Goal: Information Seeking & Learning: Learn about a topic

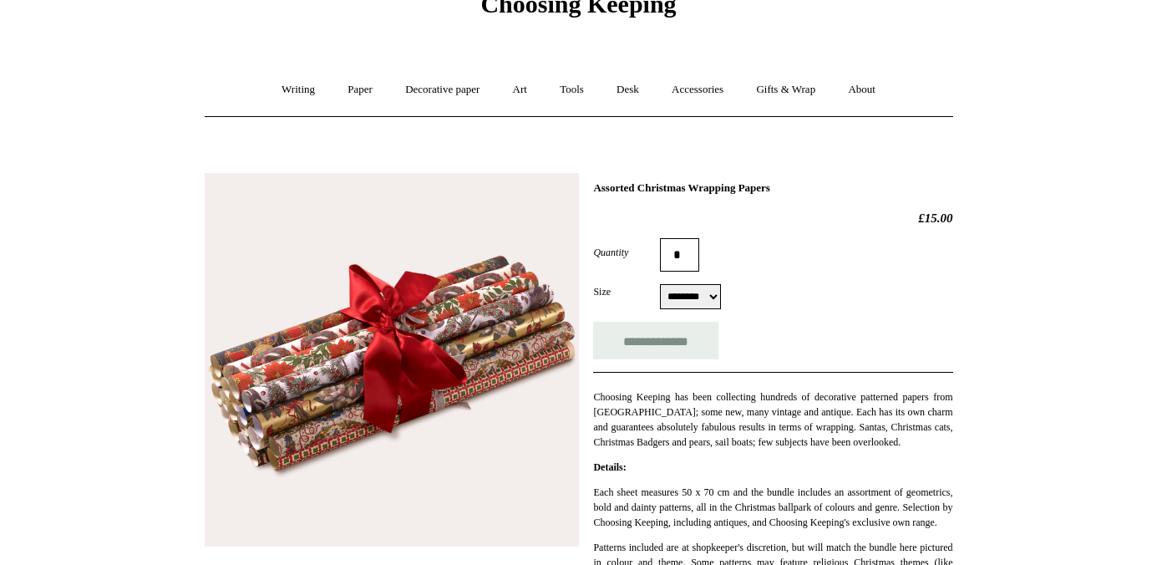
scroll to position [84, 0]
click at [710, 296] on select "******** *********" at bounding box center [690, 295] width 61 height 25
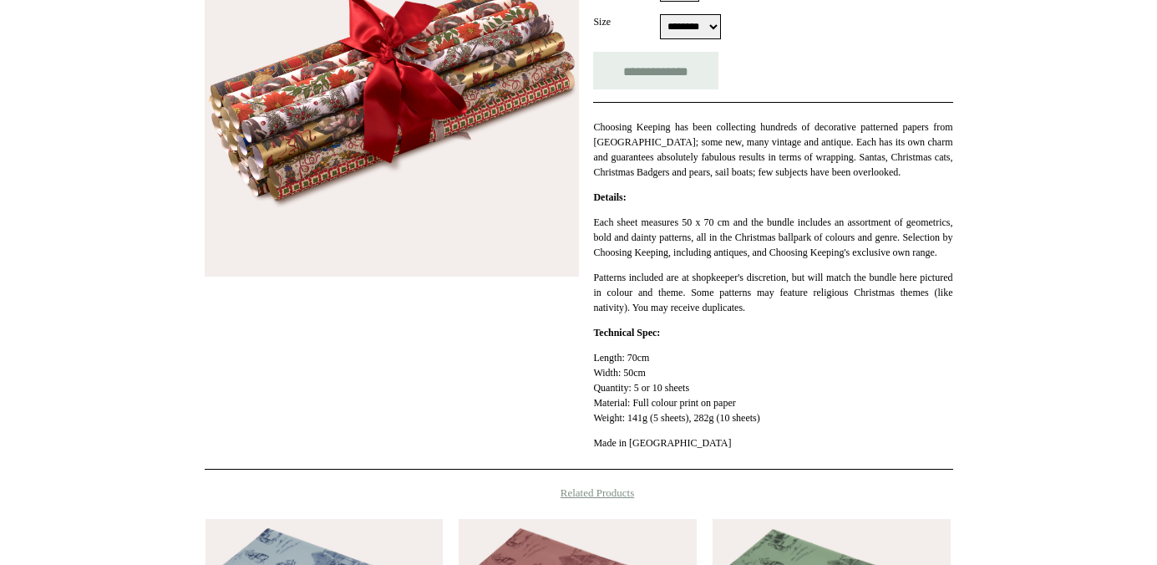
scroll to position [0, 0]
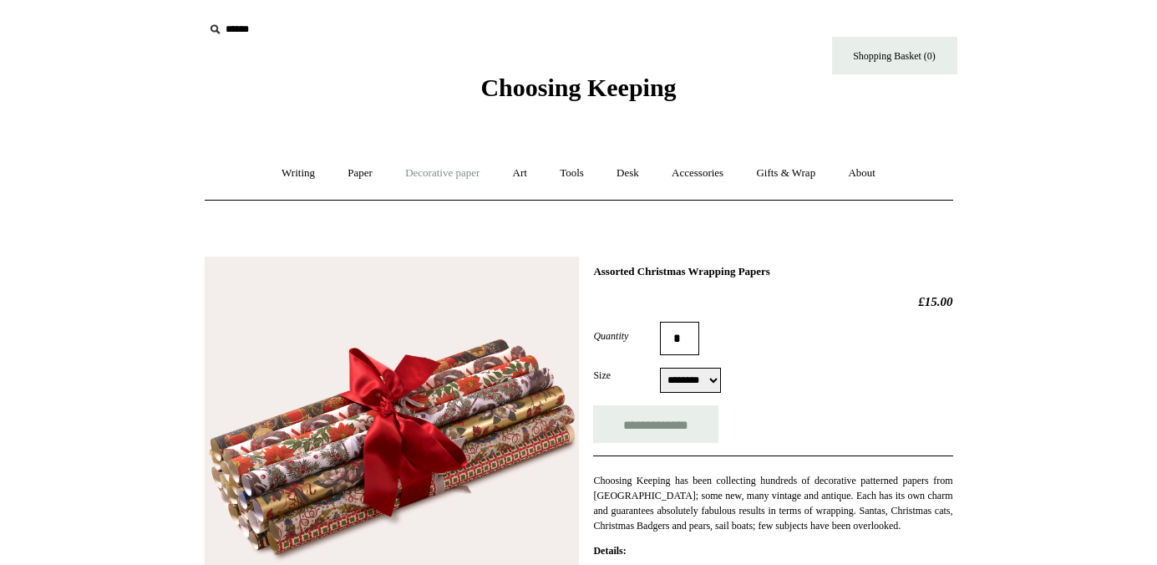
click at [465, 170] on link "Decorative paper +" at bounding box center [442, 173] width 104 height 44
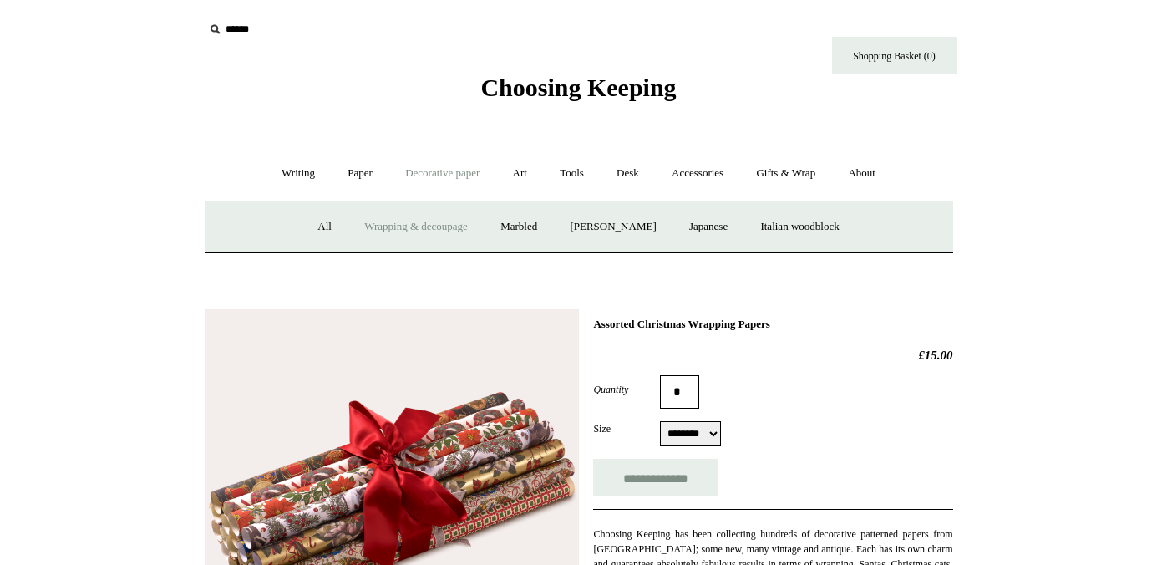
click at [395, 231] on link "Wrapping & decoupage" at bounding box center [416, 227] width 134 height 44
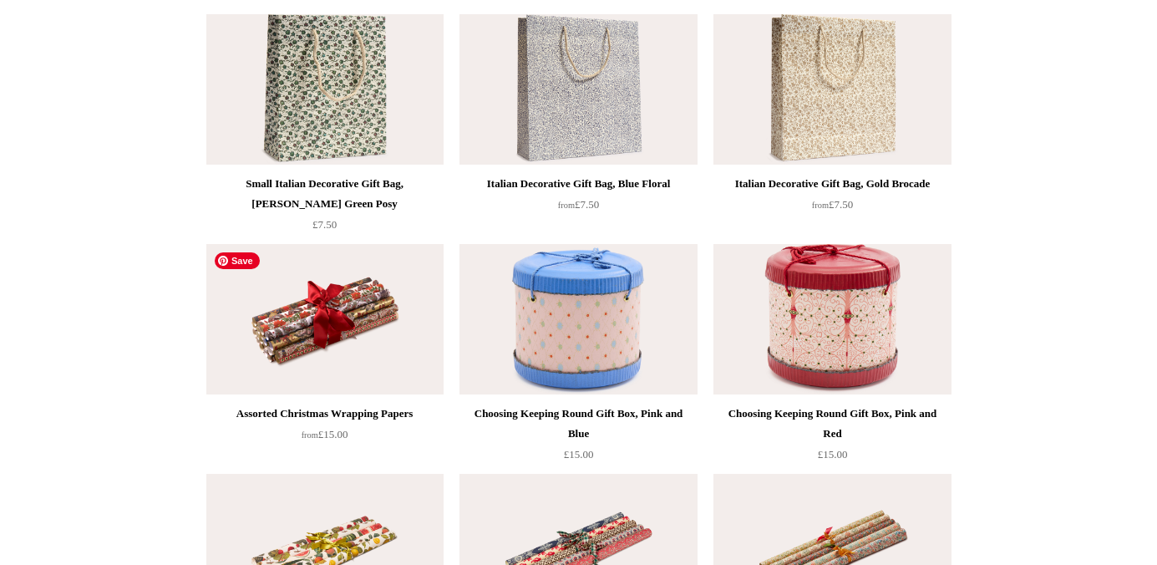
scroll to position [357, 0]
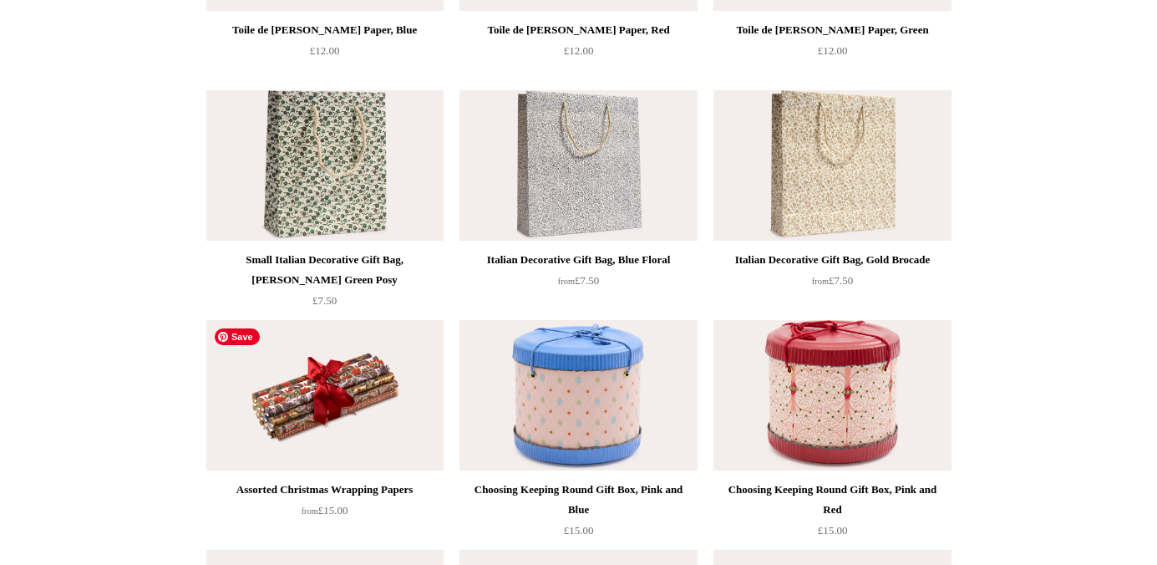
click at [350, 399] on img at bounding box center [324, 395] width 237 height 150
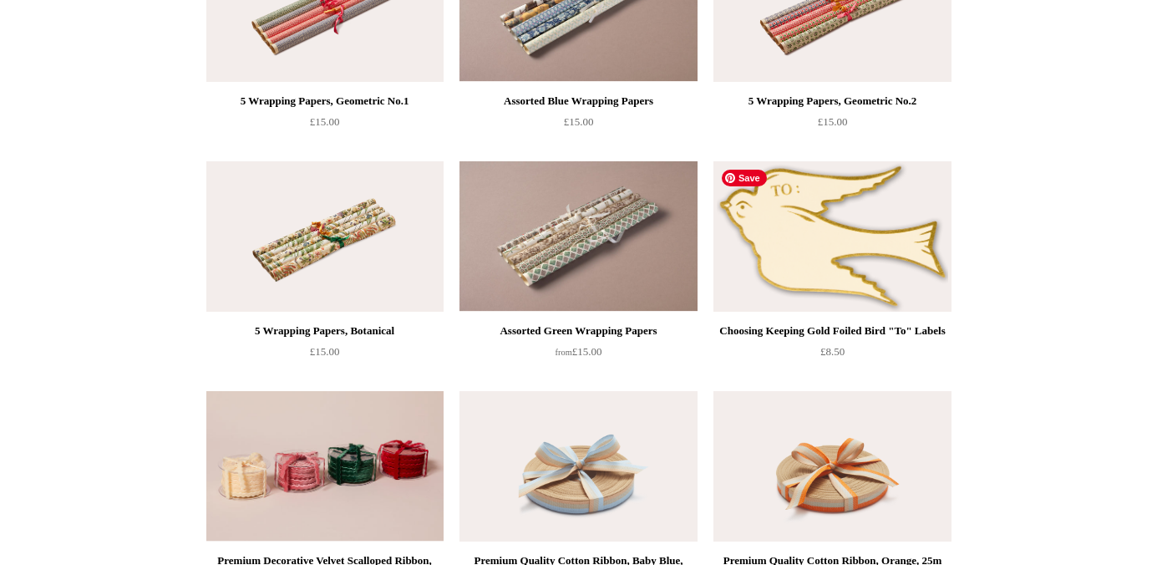
scroll to position [1891, 0]
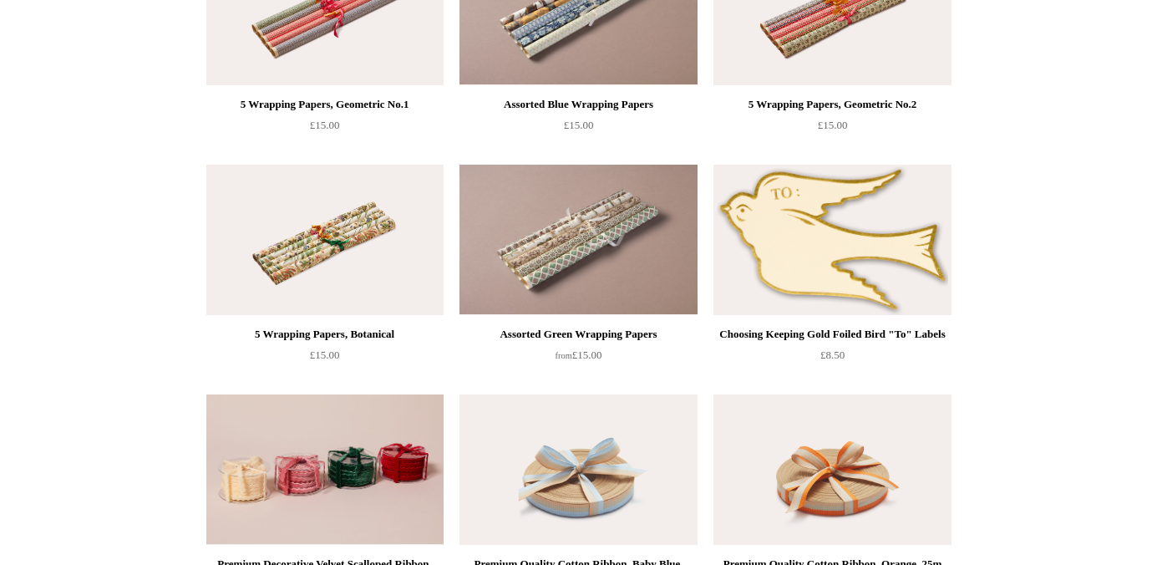
click at [358, 43] on img at bounding box center [324, 10] width 237 height 150
click at [323, 237] on img at bounding box center [324, 240] width 237 height 150
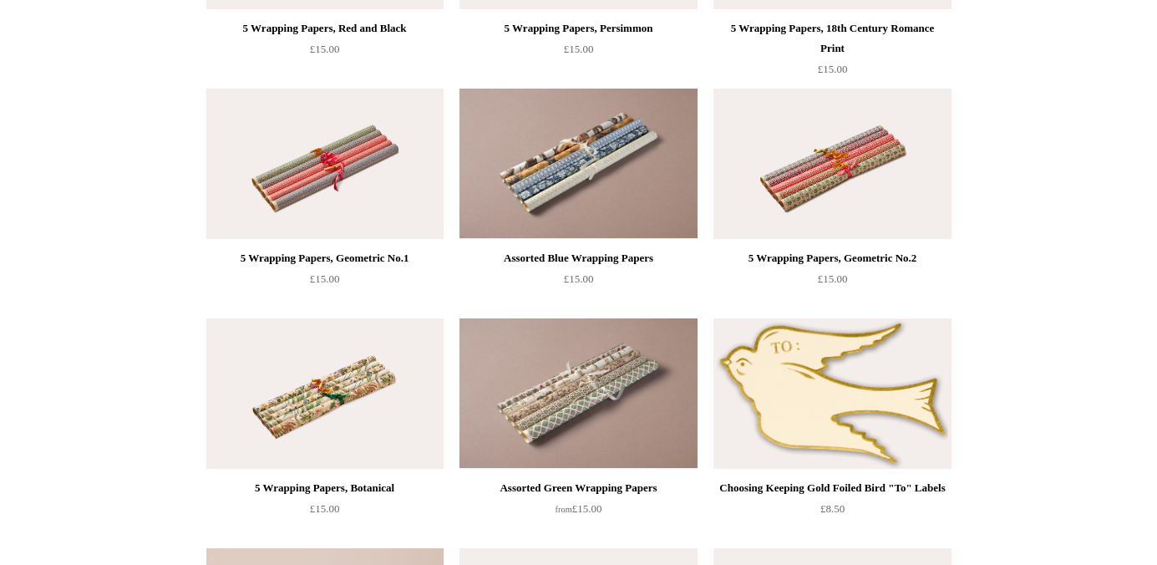
scroll to position [1718, 0]
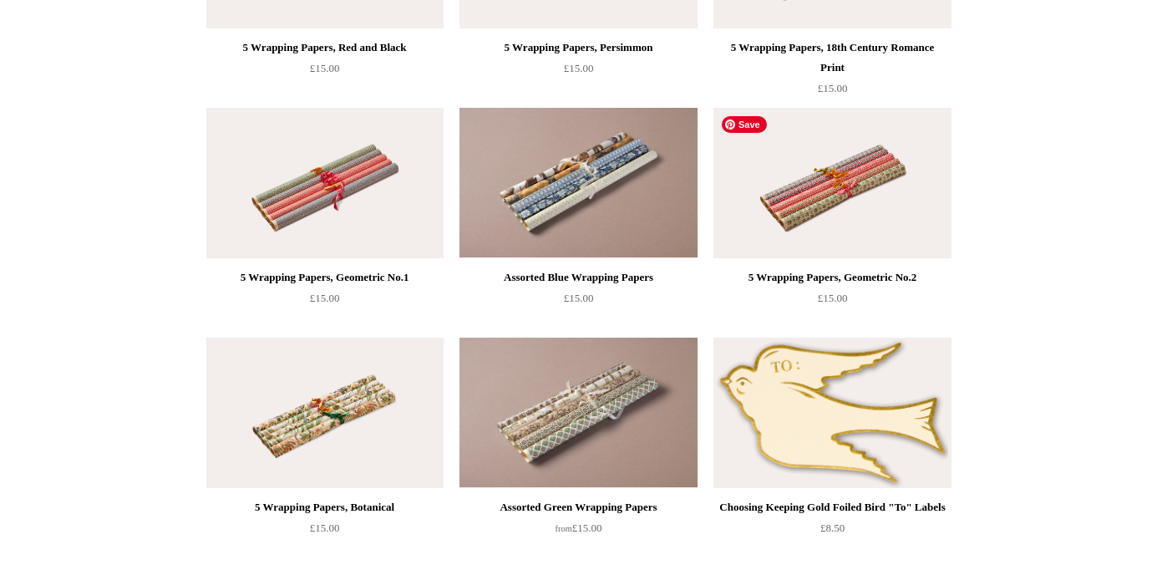
click at [853, 200] on img at bounding box center [832, 183] width 237 height 150
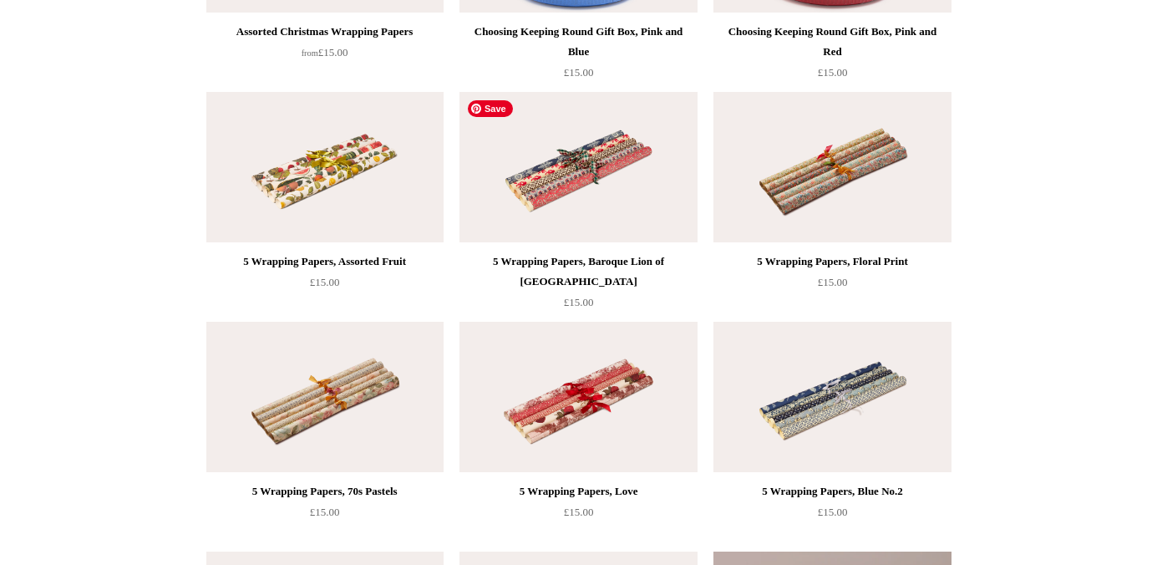
scroll to position [813, 0]
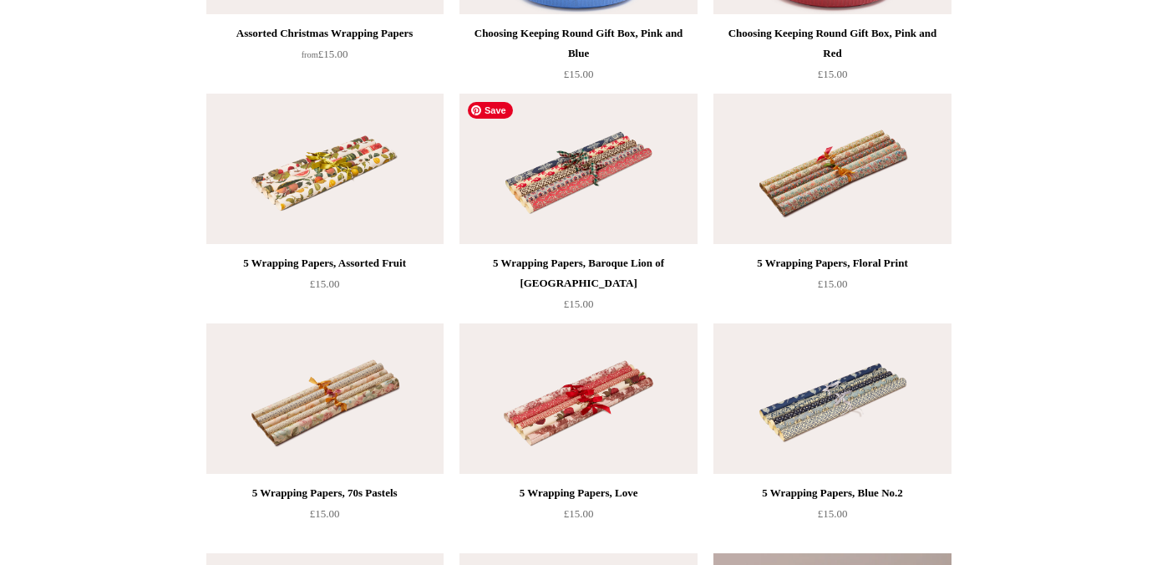
click at [608, 162] on img at bounding box center [578, 169] width 237 height 150
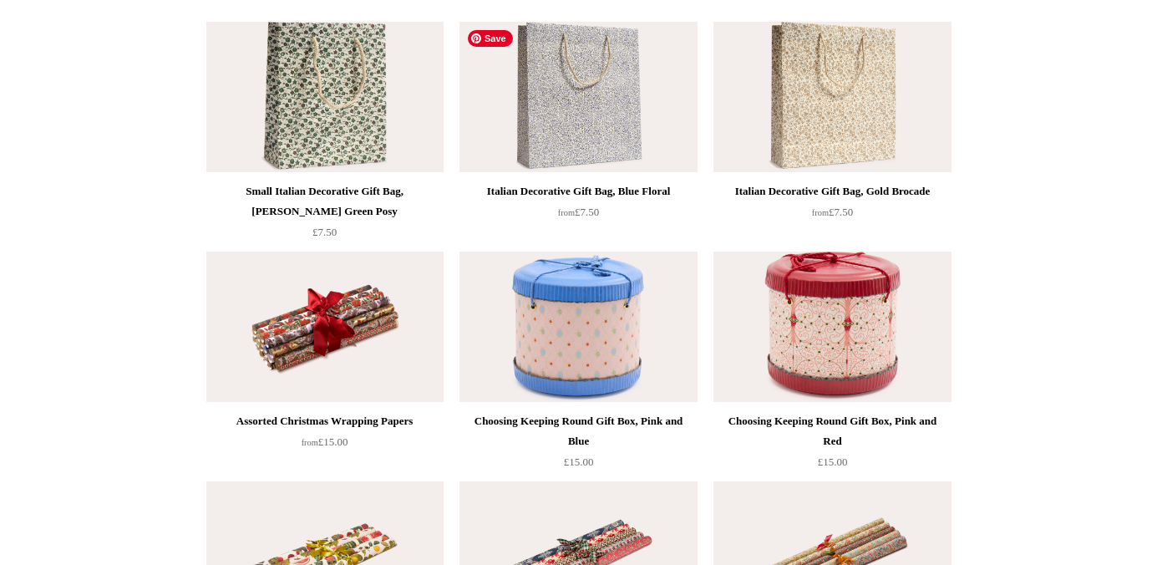
scroll to position [456, 0]
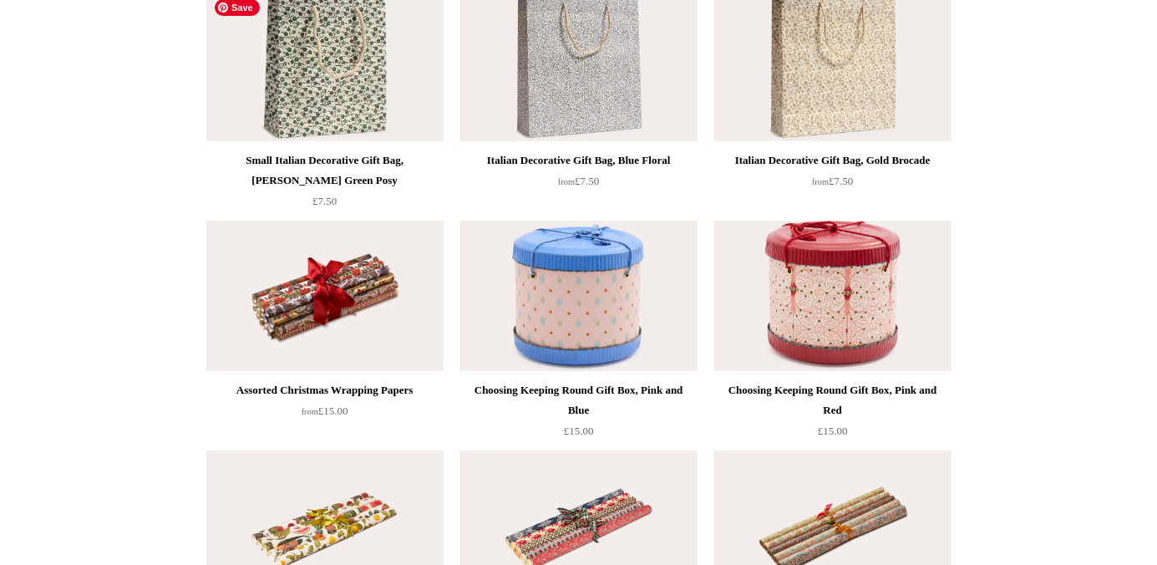
click at [354, 109] on img at bounding box center [324, 66] width 237 height 150
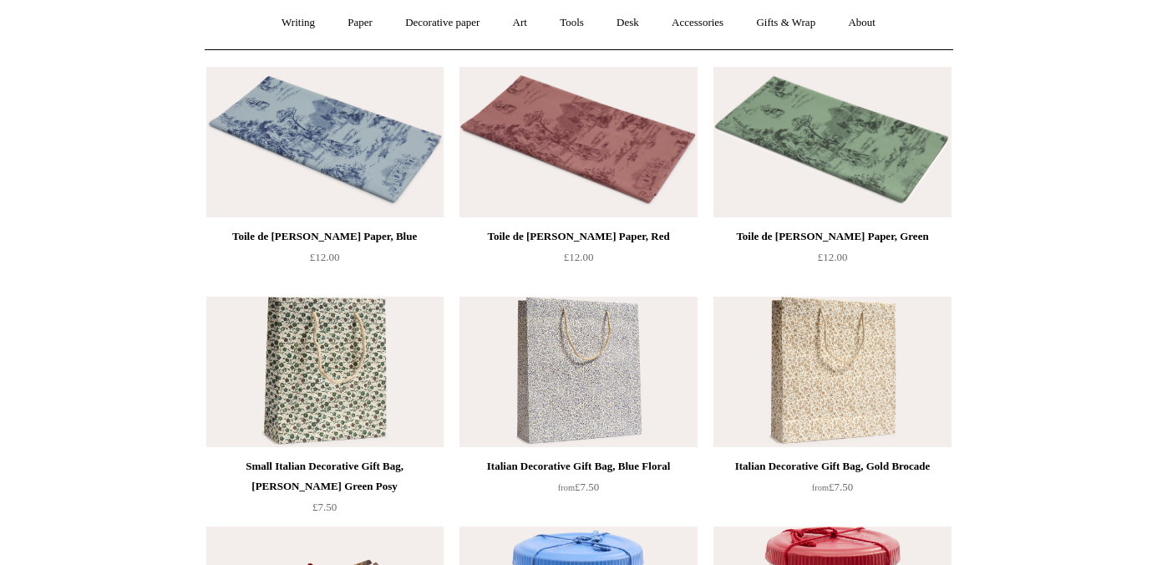
scroll to position [155, 0]
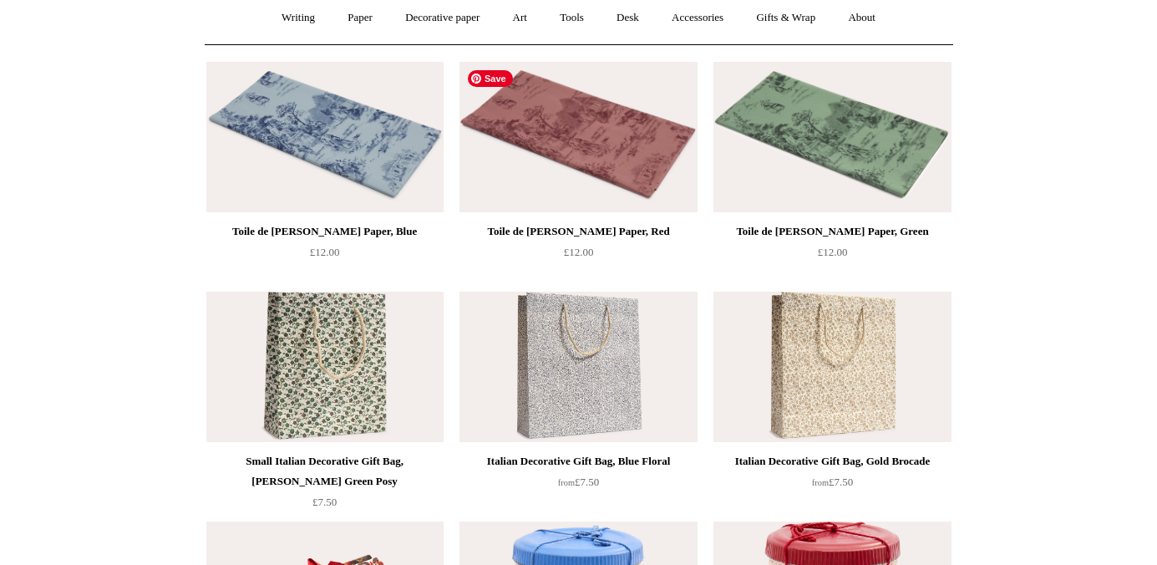
click at [607, 146] on img at bounding box center [578, 137] width 237 height 150
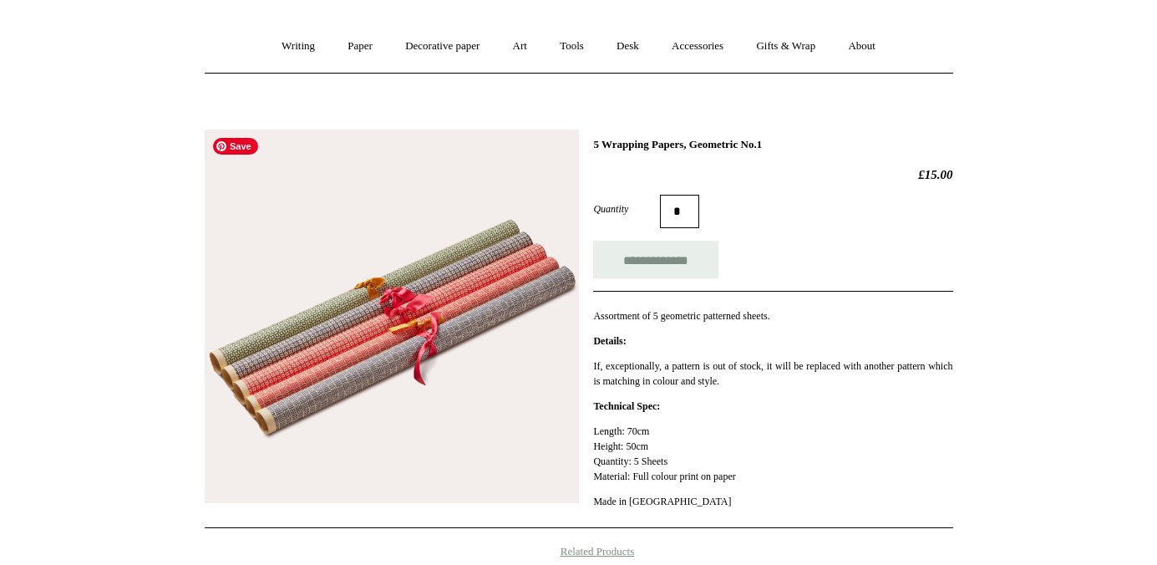
scroll to position [128, 0]
click at [338, 386] on img at bounding box center [392, 316] width 374 height 374
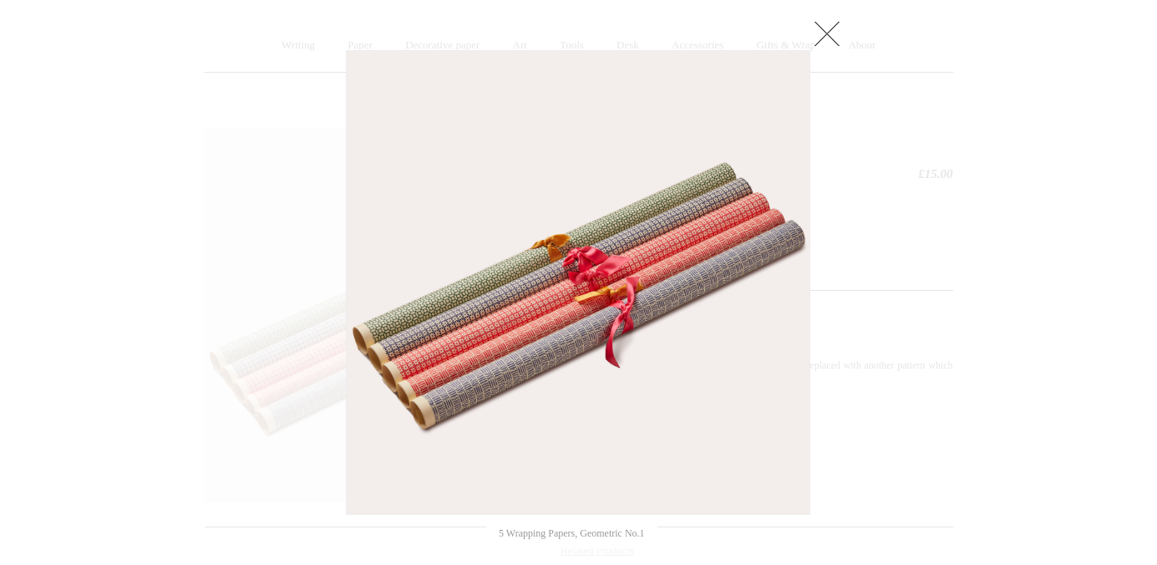
click at [826, 40] on link at bounding box center [827, 33] width 33 height 33
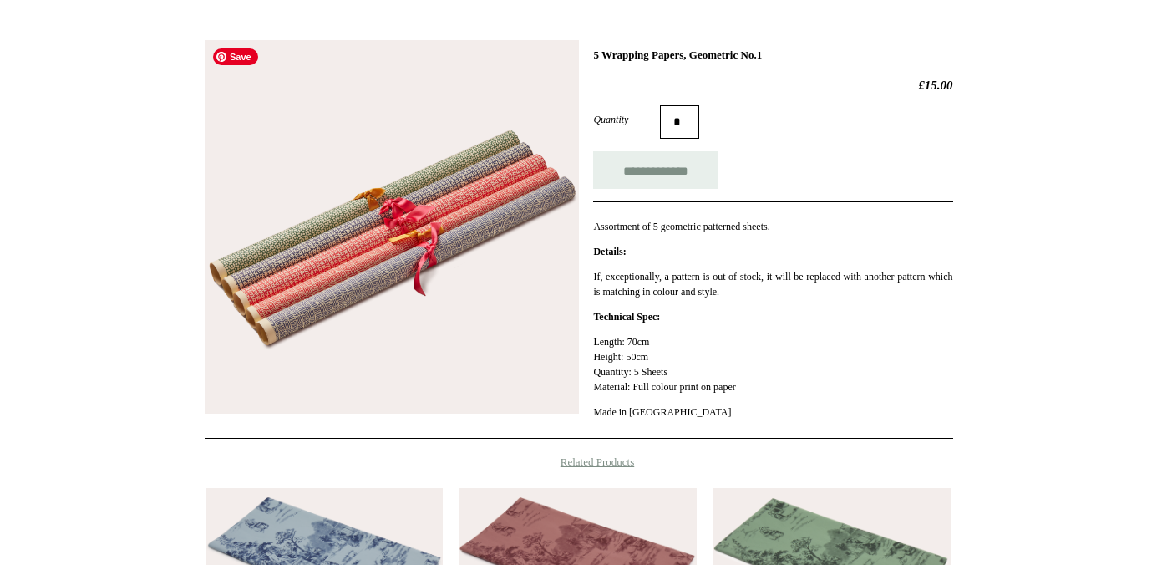
scroll to position [226, 0]
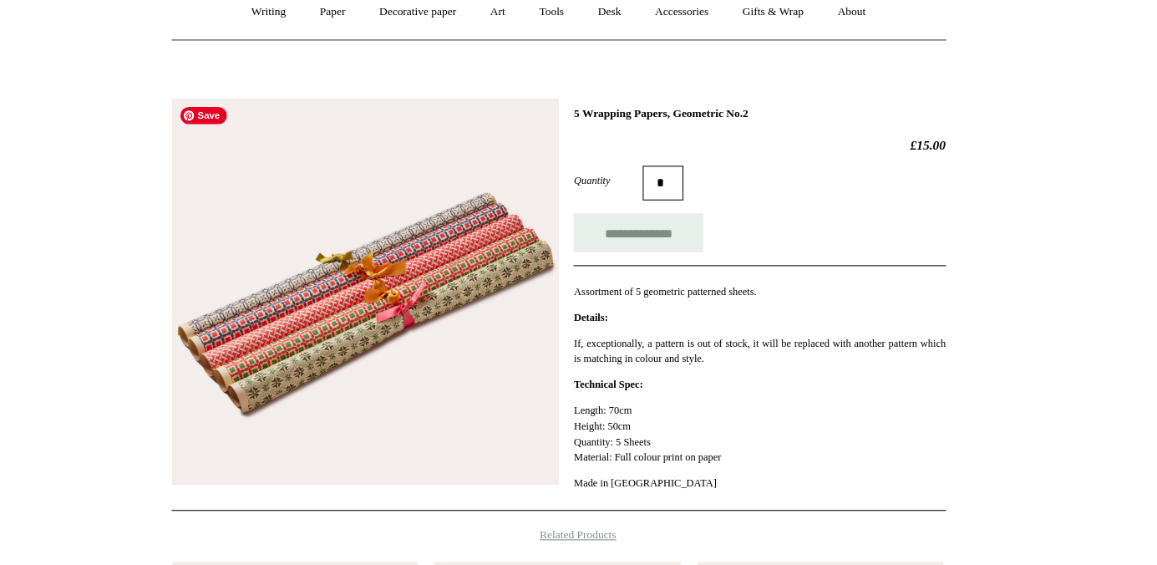
scroll to position [151, 0]
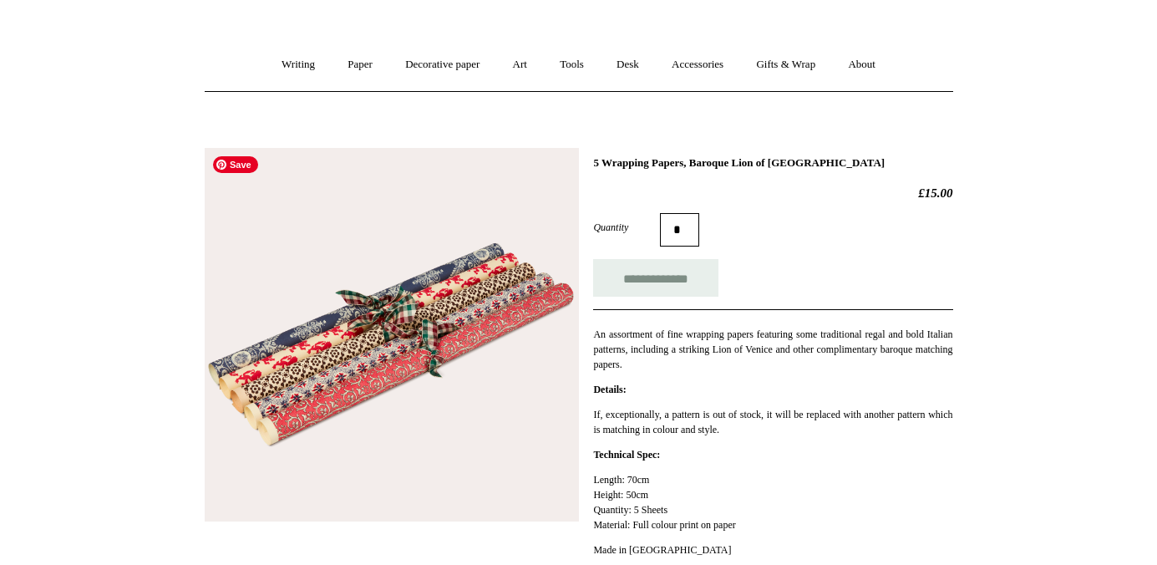
scroll to position [103, 0]
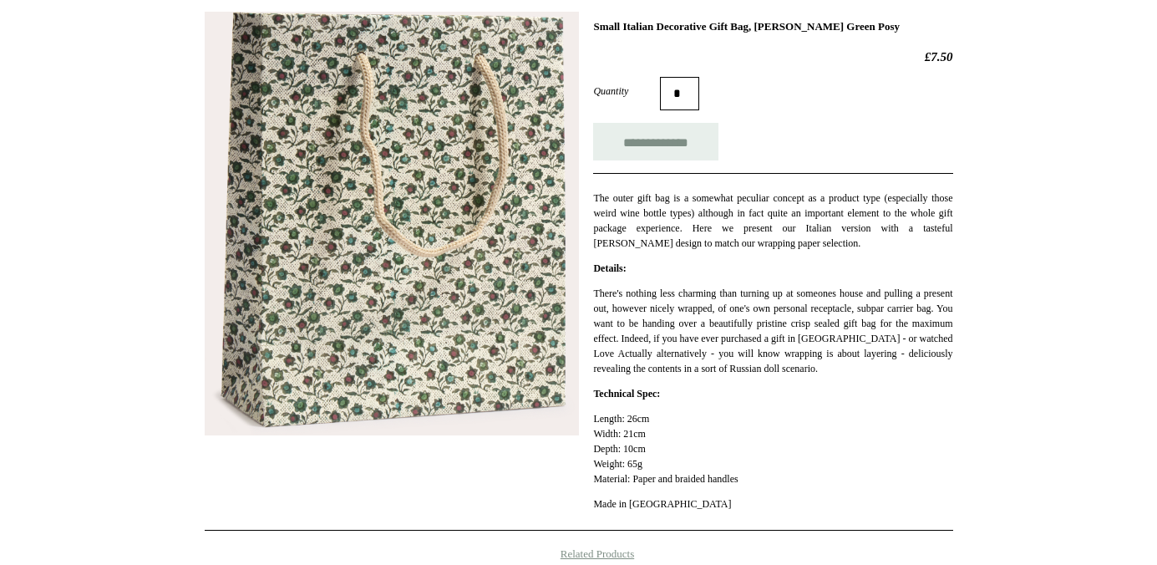
scroll to position [246, 0]
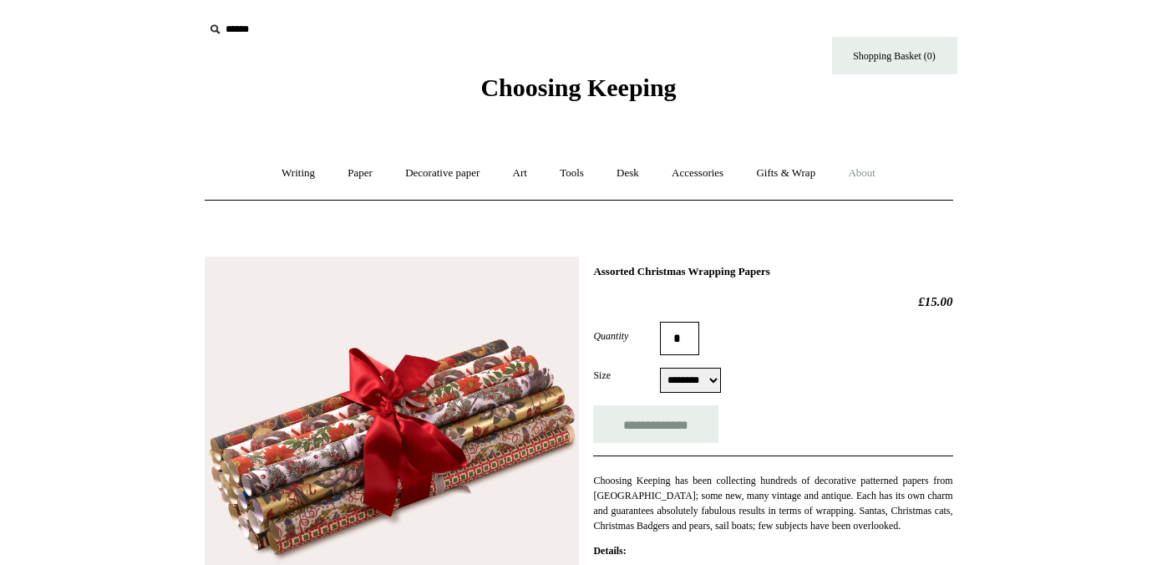
click at [866, 173] on link "About +" at bounding box center [862, 173] width 58 height 44
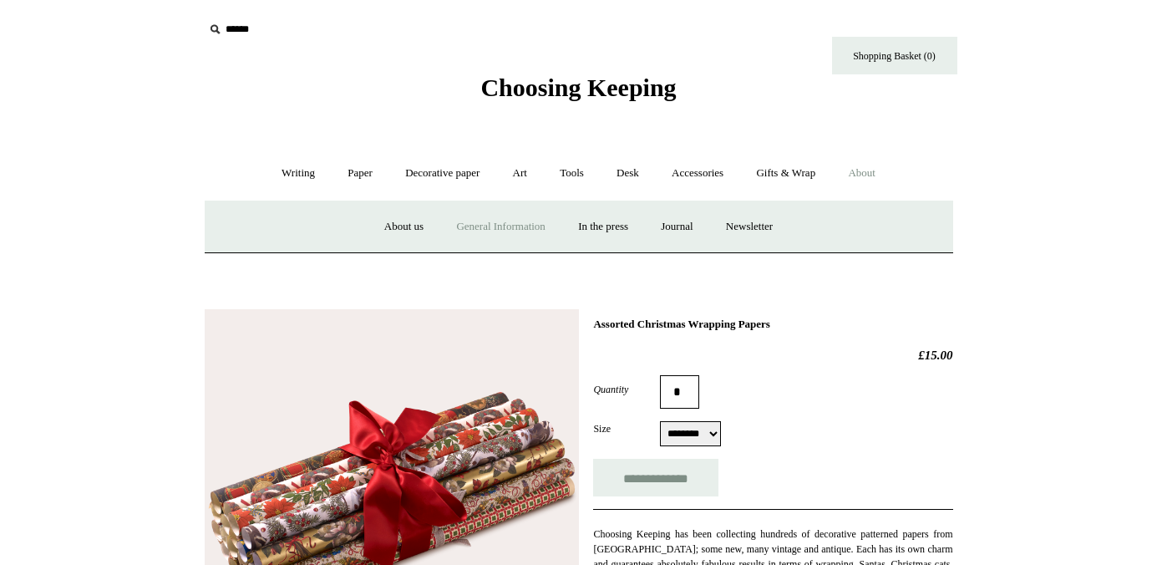
click at [510, 223] on link "General Information" at bounding box center [500, 227] width 119 height 44
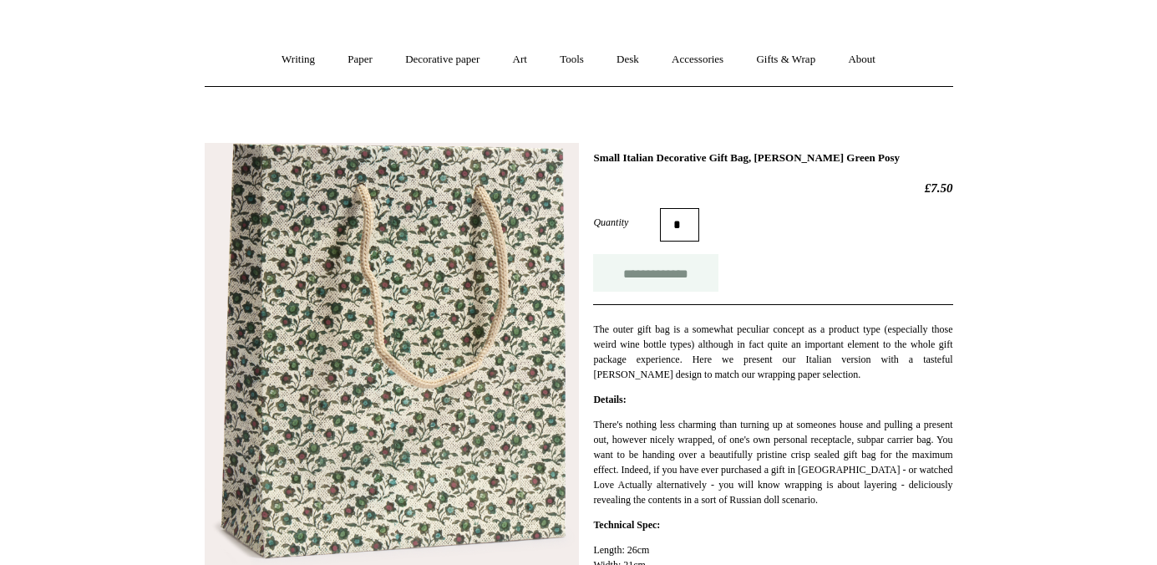
scroll to position [118, 0]
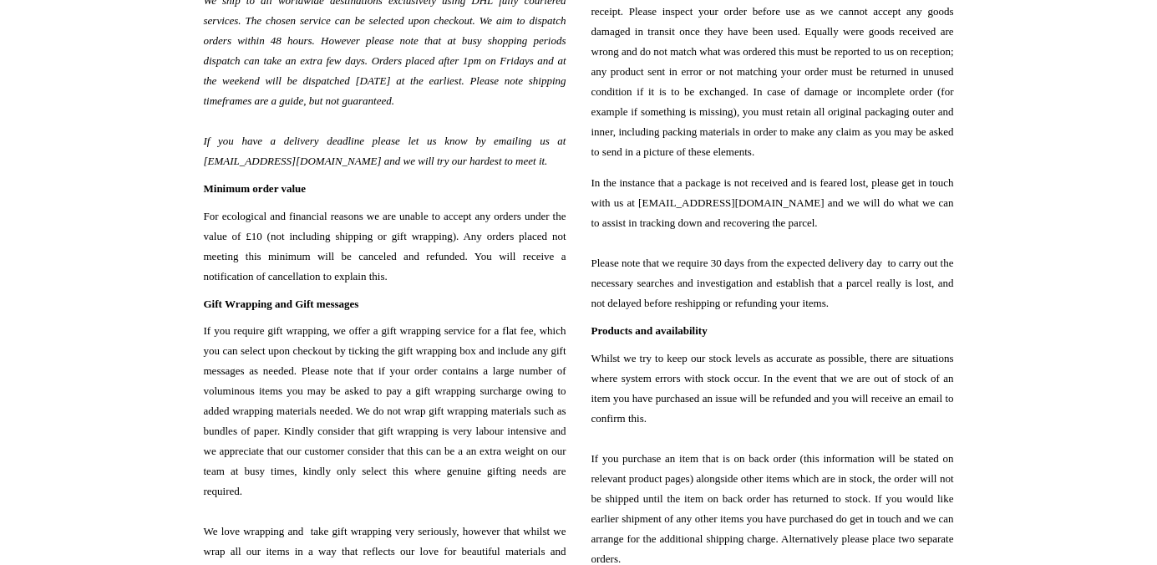
scroll to position [111, 0]
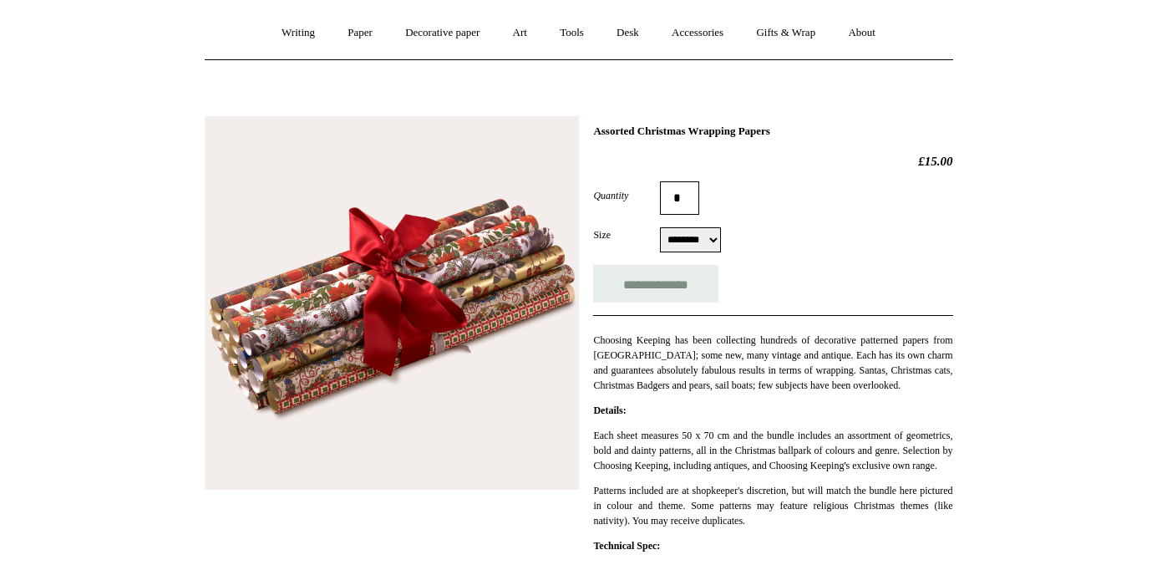
scroll to position [139, 0]
